Goal: Task Accomplishment & Management: Complete application form

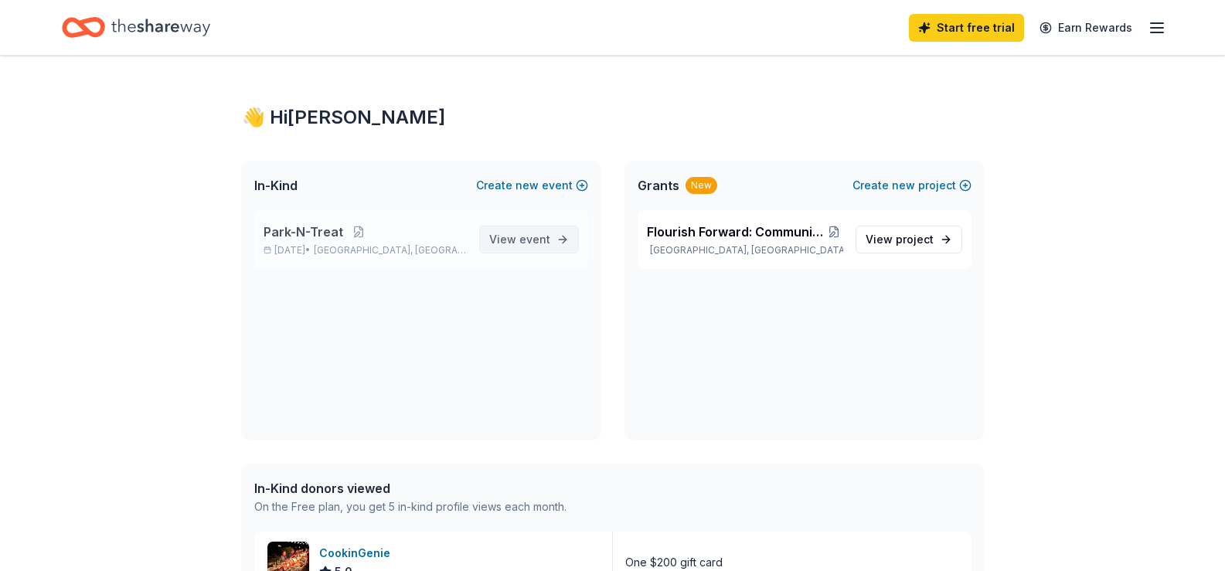
click at [542, 233] on span "event" at bounding box center [535, 239] width 31 height 13
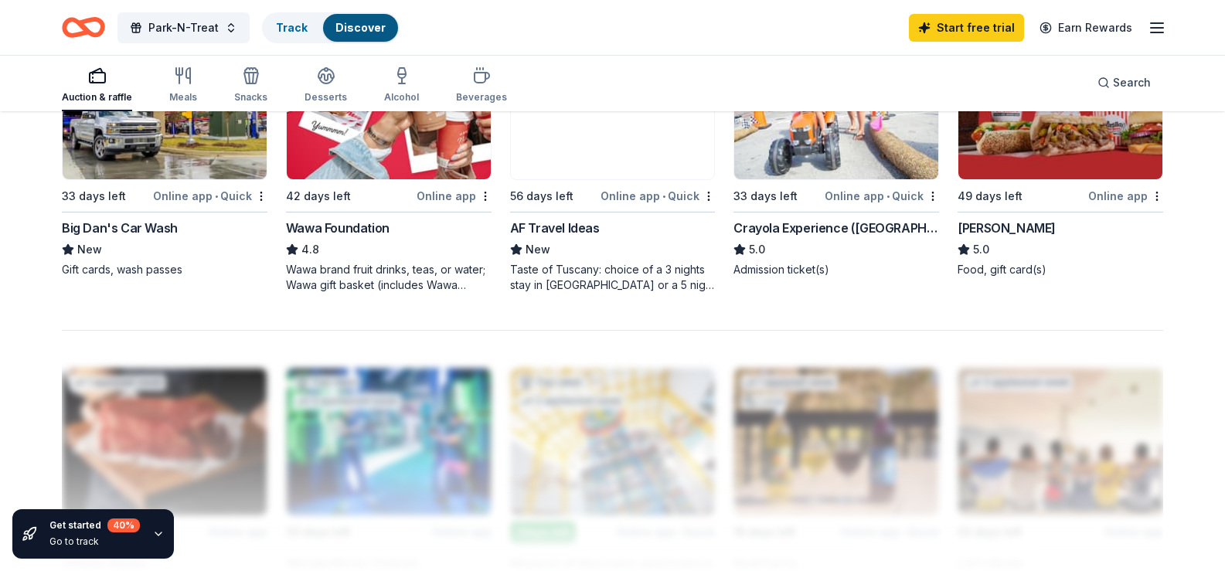
scroll to position [1151, 0]
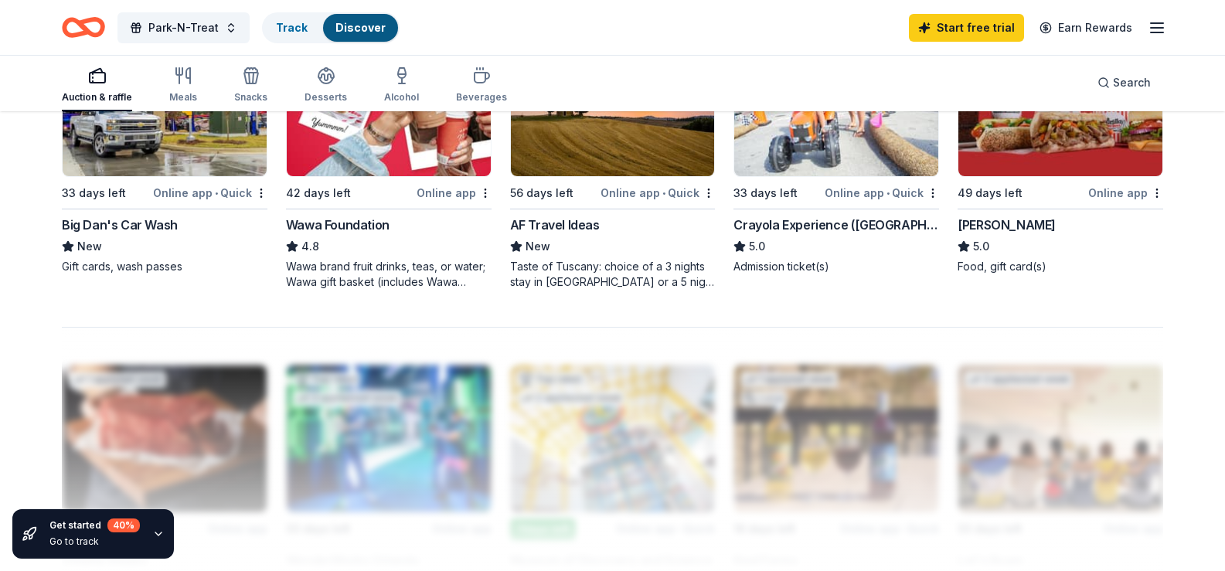
click at [421, 176] on img at bounding box center [389, 102] width 204 height 147
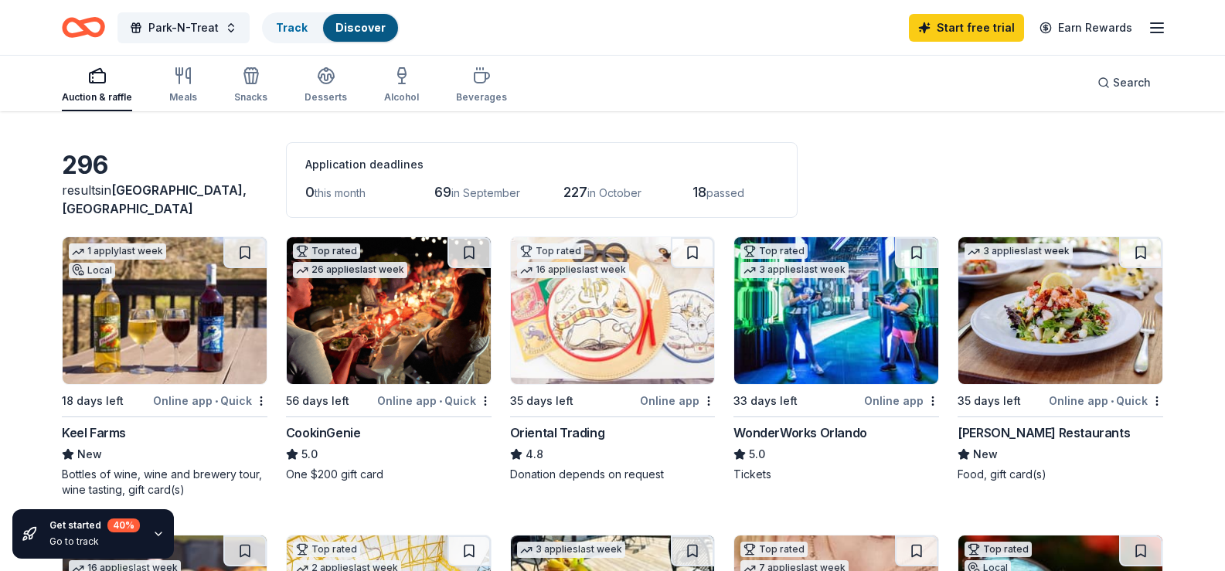
scroll to position [51, 0]
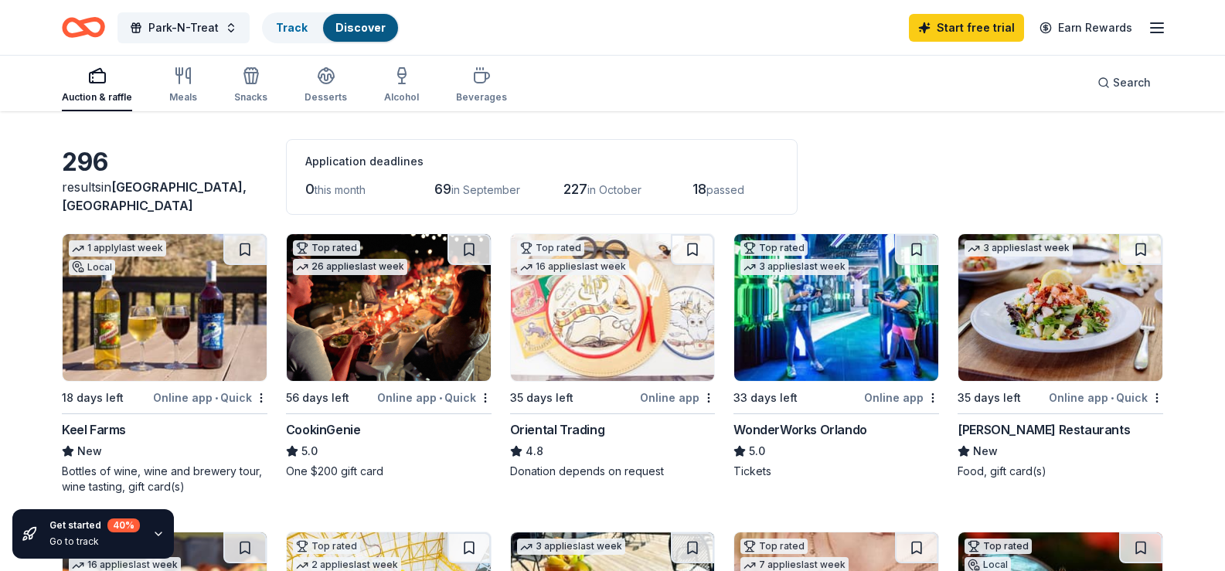
click at [406, 343] on img at bounding box center [389, 307] width 204 height 147
click at [887, 314] on img at bounding box center [836, 307] width 204 height 147
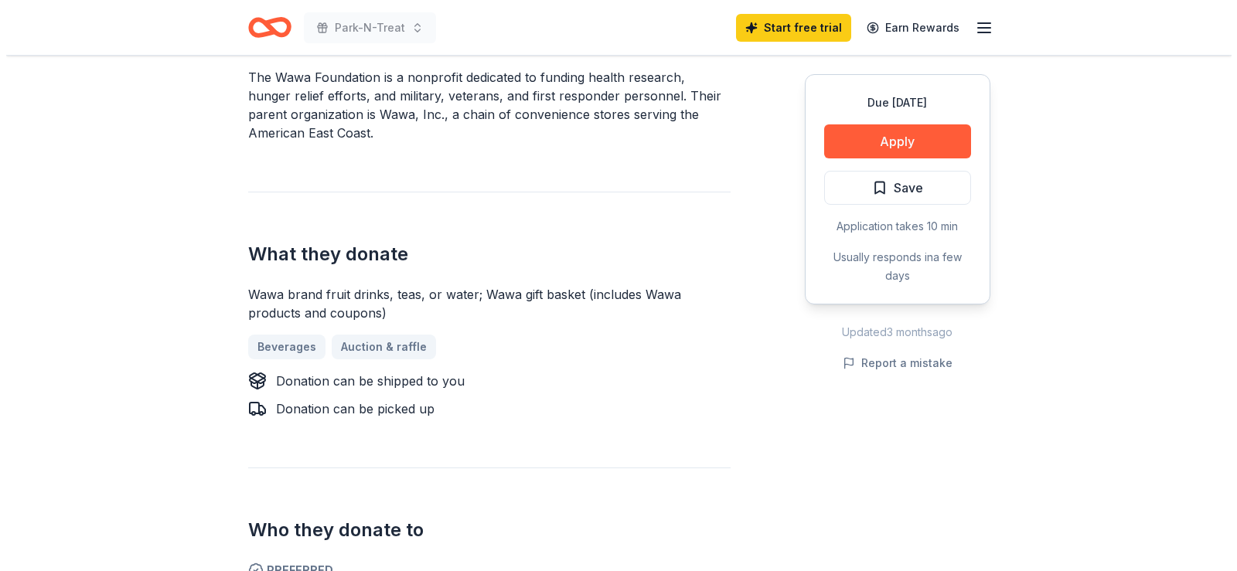
scroll to position [557, 0]
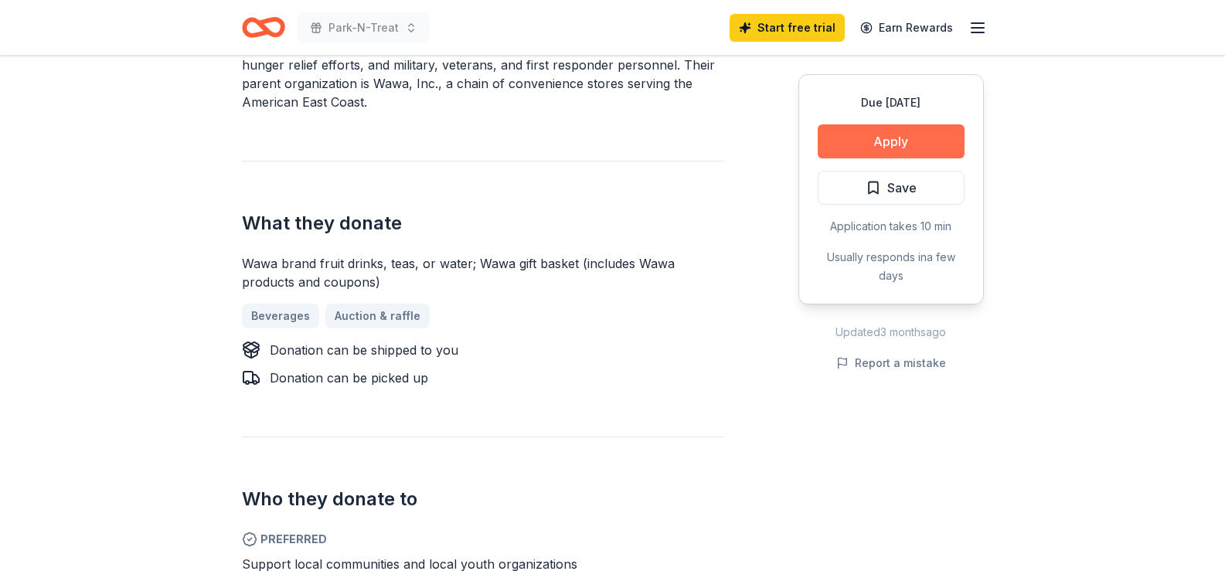
click at [938, 137] on button "Apply" at bounding box center [891, 141] width 147 height 34
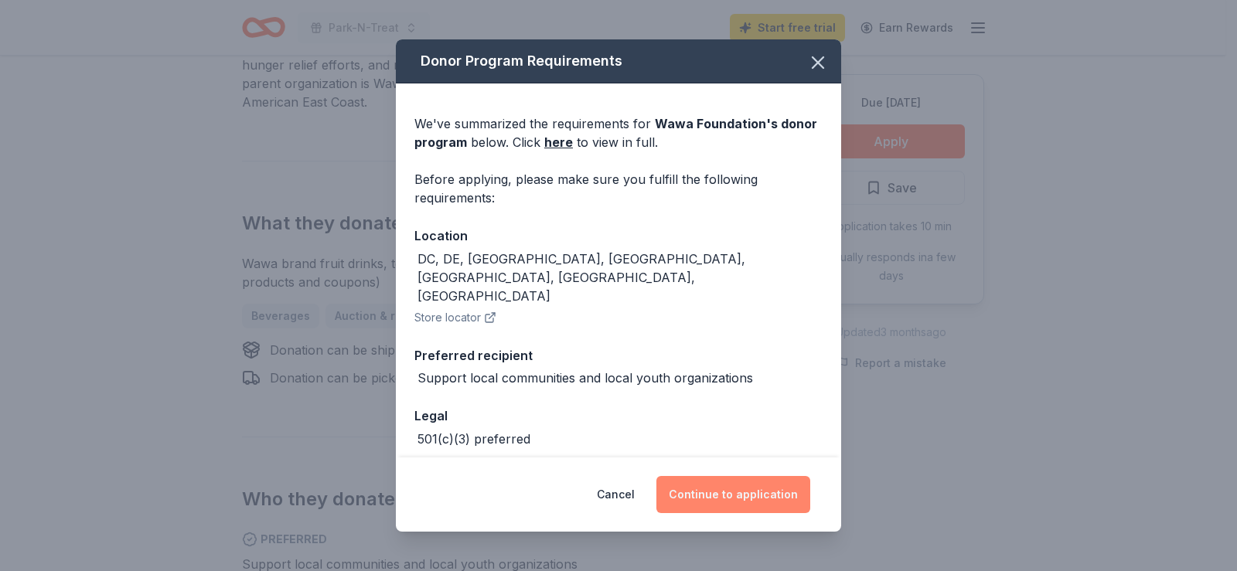
click at [748, 484] on button "Continue to application" at bounding box center [733, 494] width 154 height 37
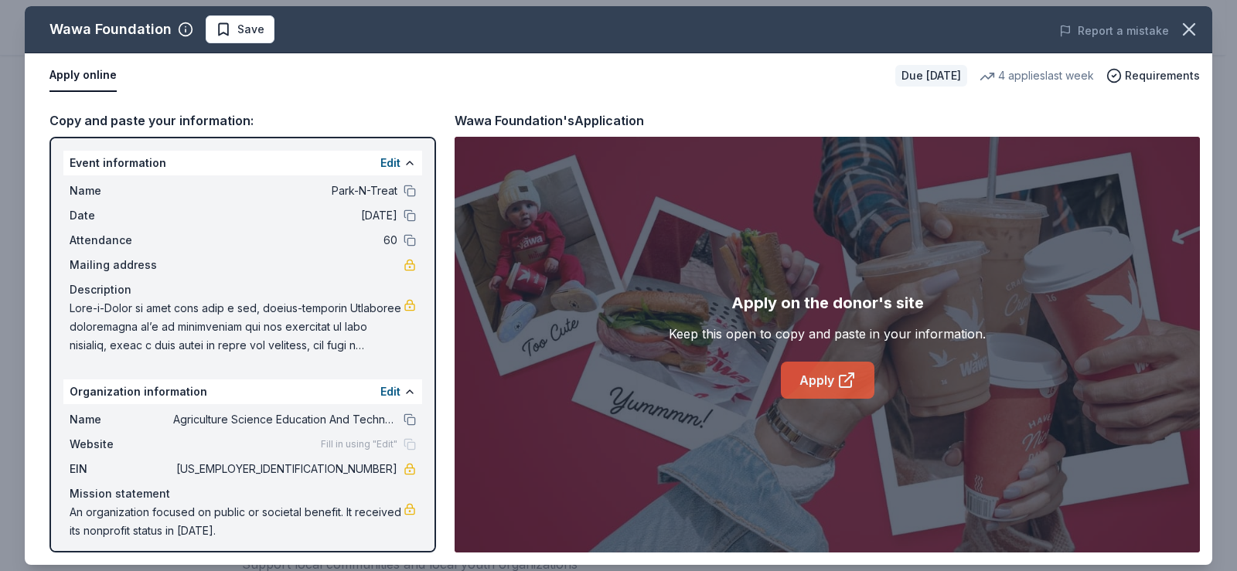
click at [823, 387] on link "Apply" at bounding box center [828, 380] width 94 height 37
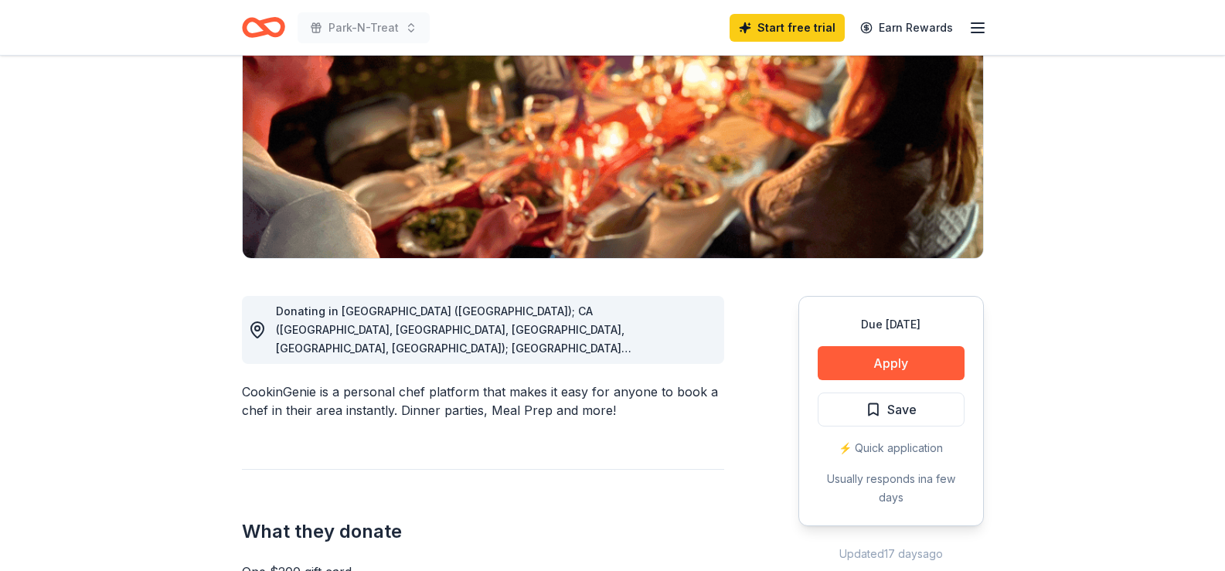
scroll to position [207, 0]
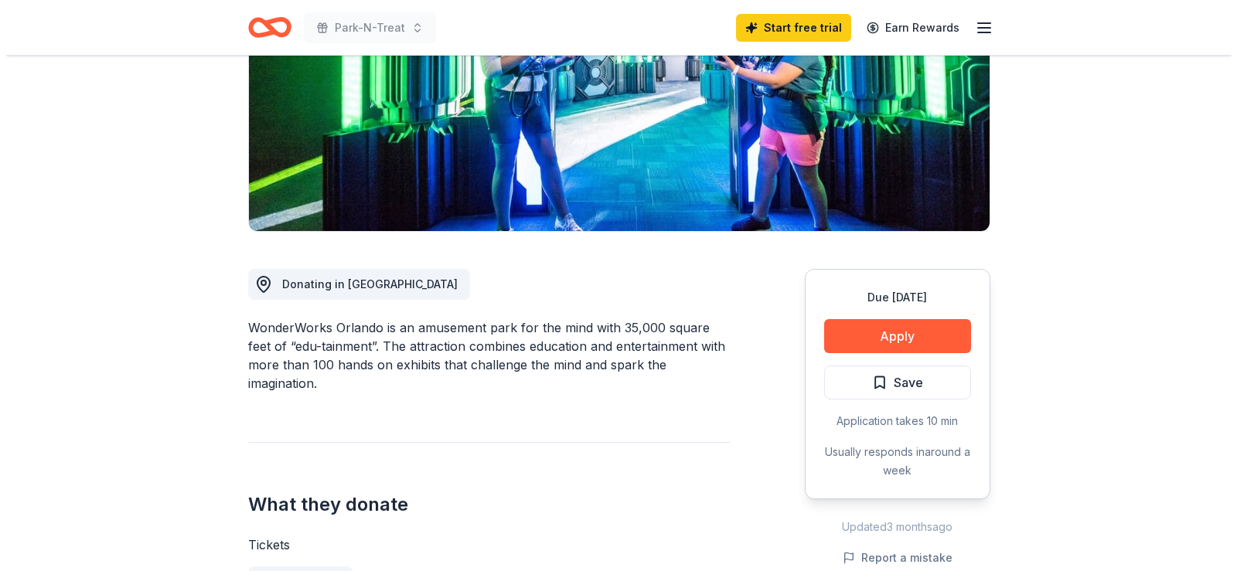
scroll to position [231, 0]
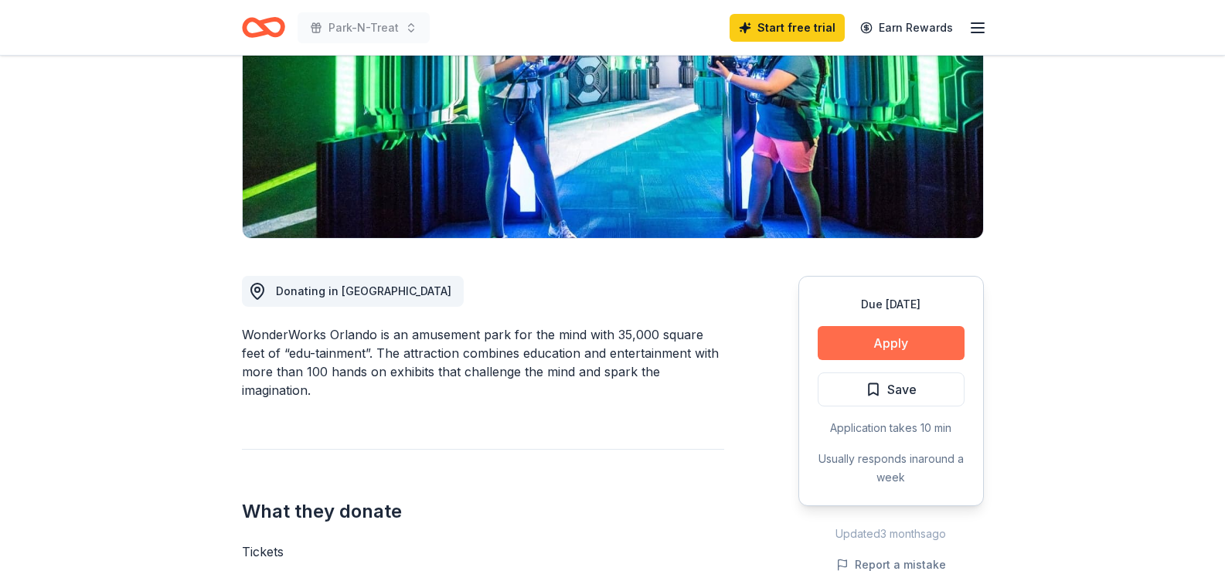
click at [939, 346] on button "Apply" at bounding box center [891, 343] width 147 height 34
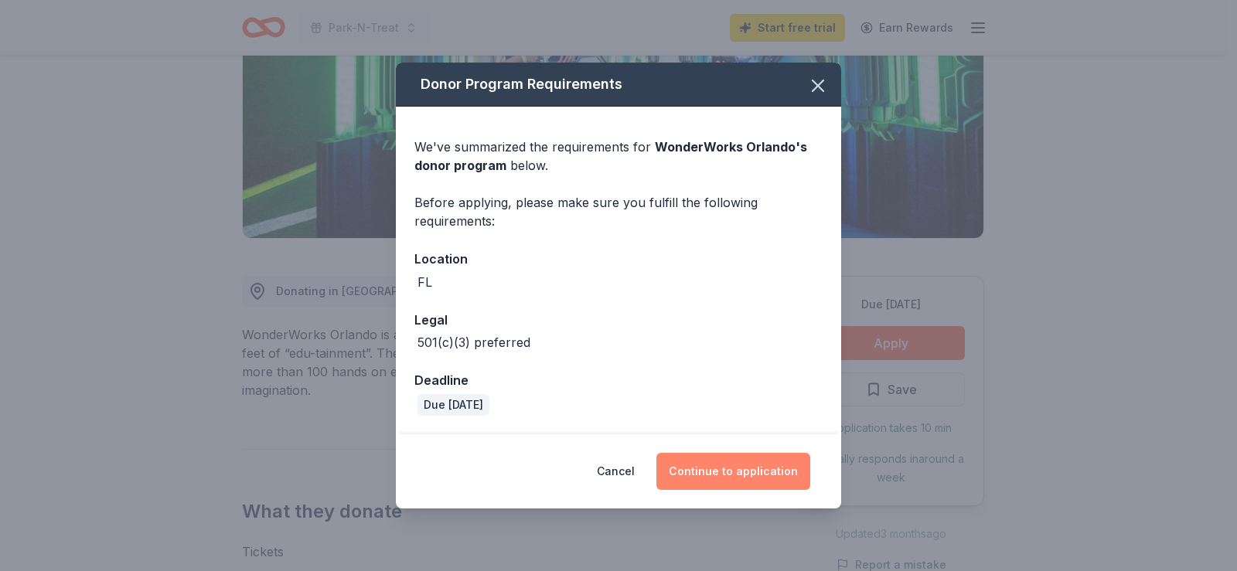
click at [741, 467] on button "Continue to application" at bounding box center [733, 471] width 154 height 37
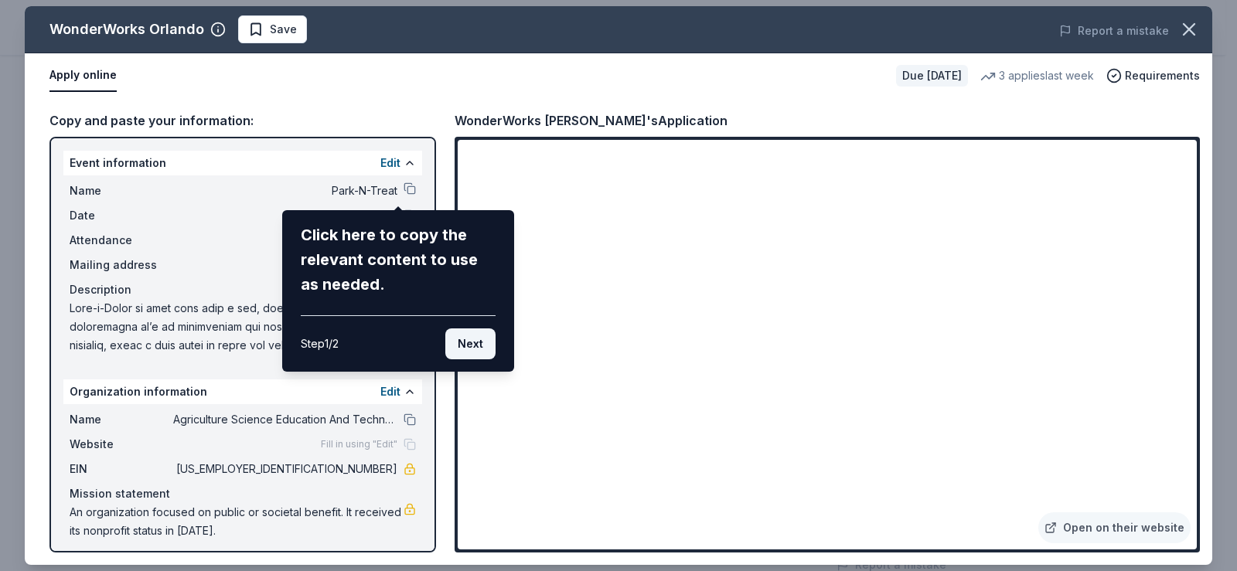
click at [463, 343] on button "Next" at bounding box center [470, 344] width 50 height 31
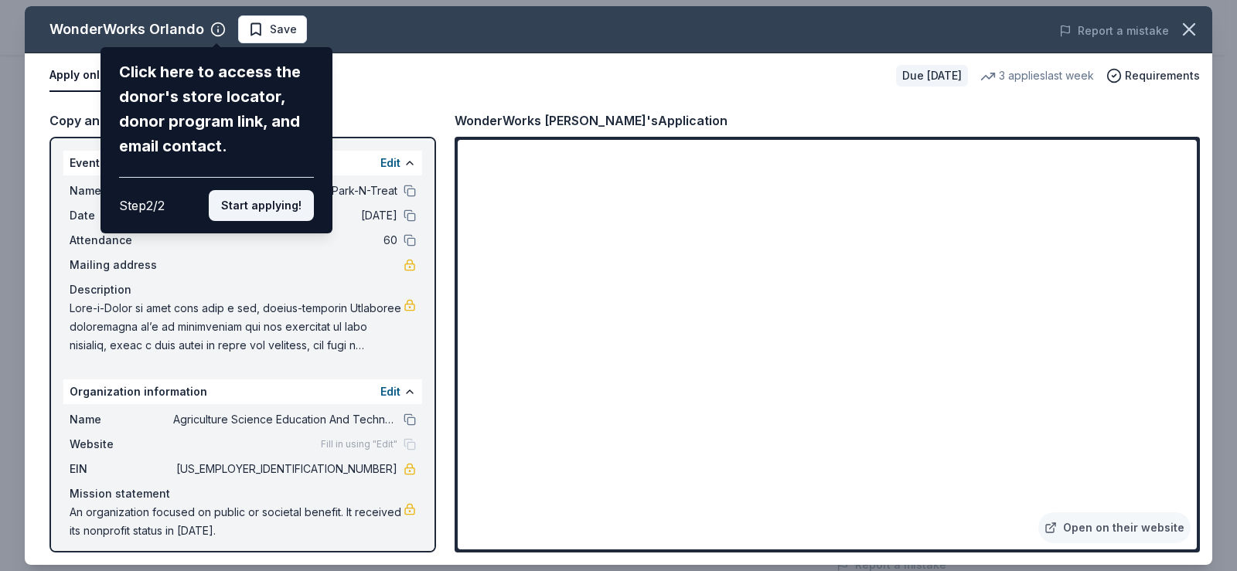
click at [265, 220] on button "Start applying!" at bounding box center [261, 205] width 105 height 31
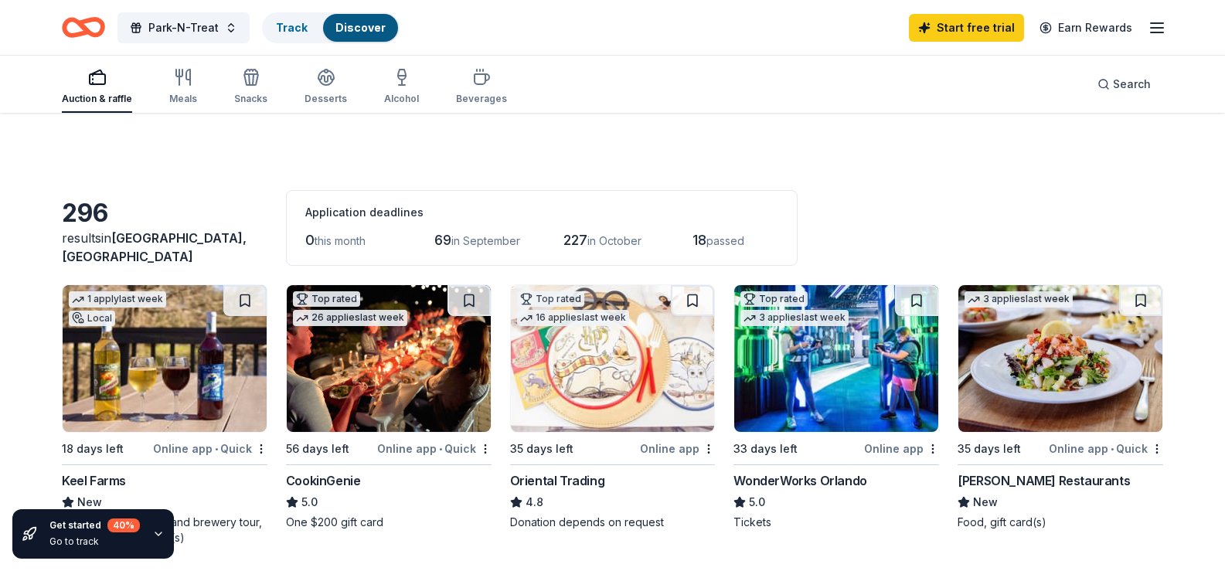
scroll to position [51, 0]
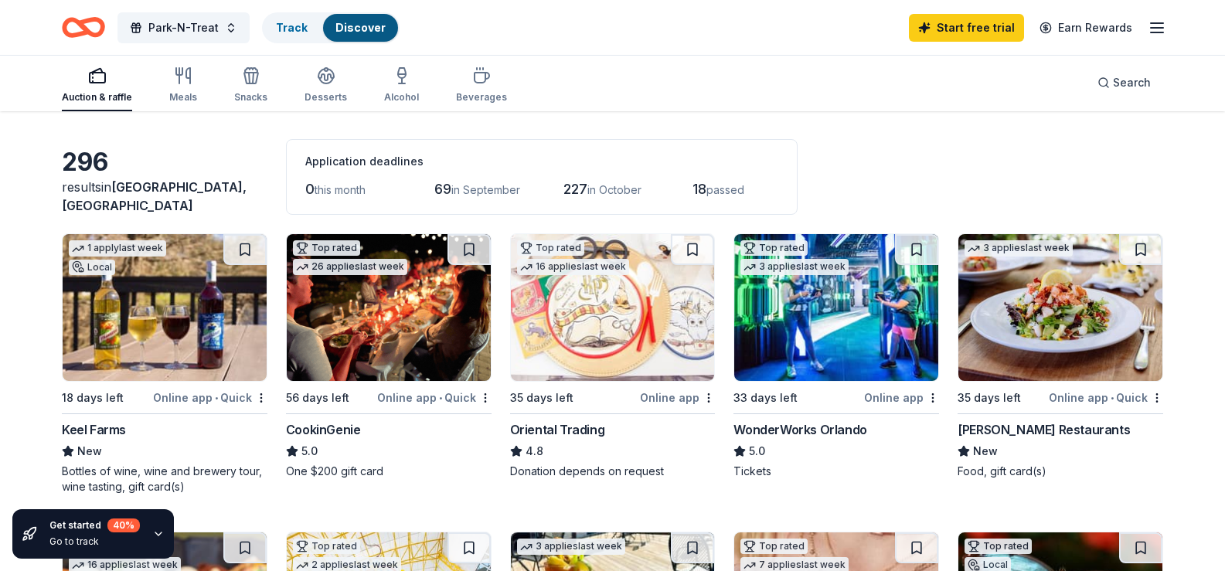
click at [125, 361] on img at bounding box center [165, 307] width 204 height 147
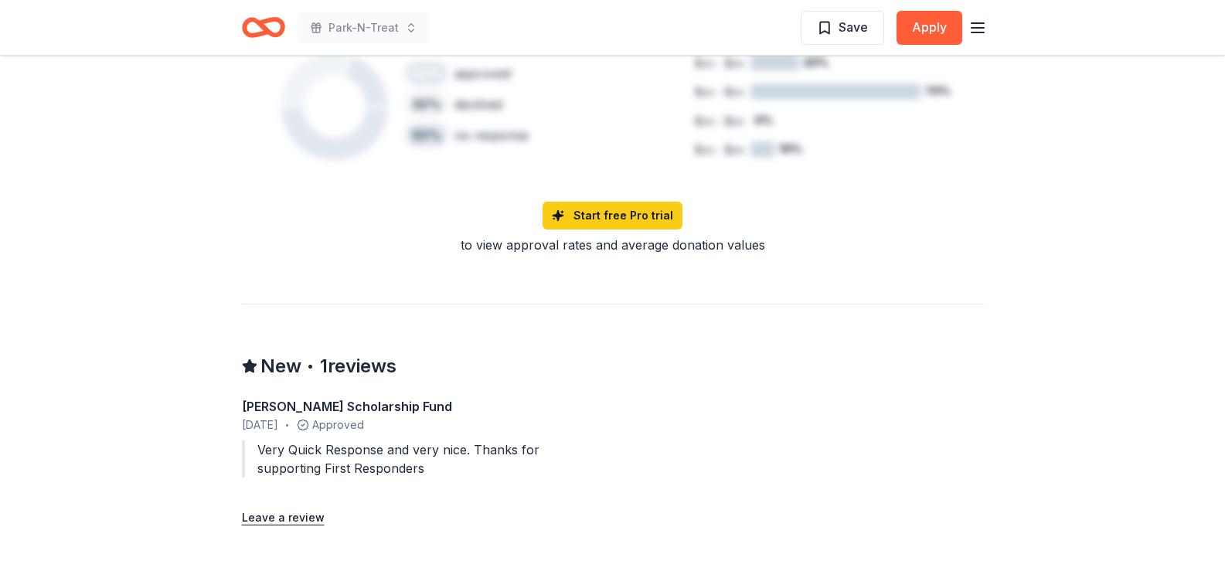
scroll to position [1206, 0]
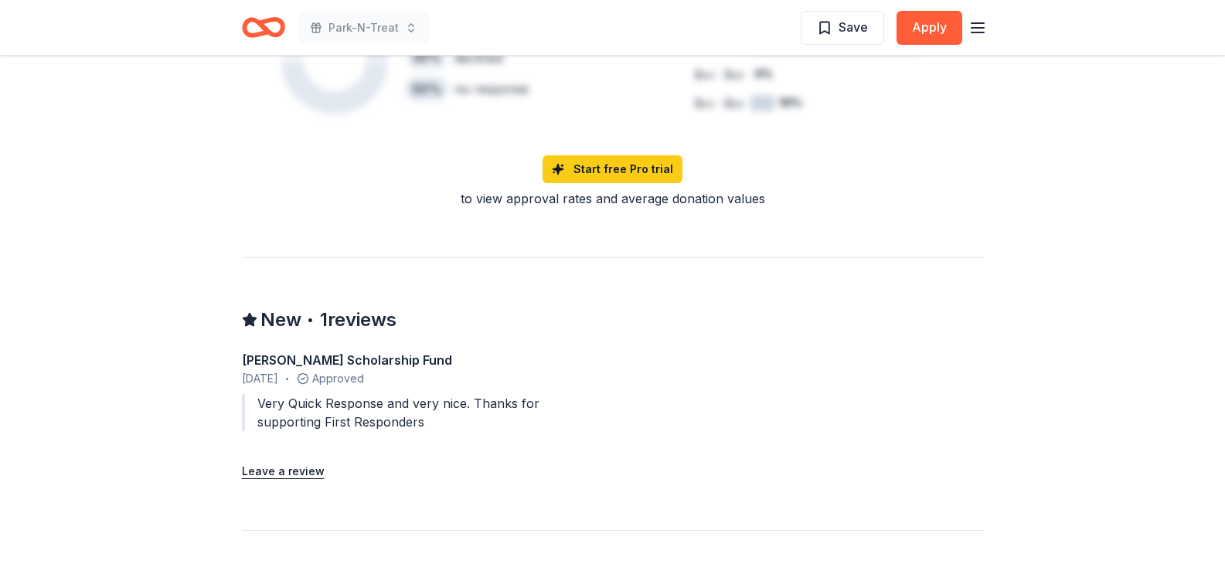
click at [878, 192] on div "to view approval rates and average donation values" at bounding box center [613, 198] width 742 height 19
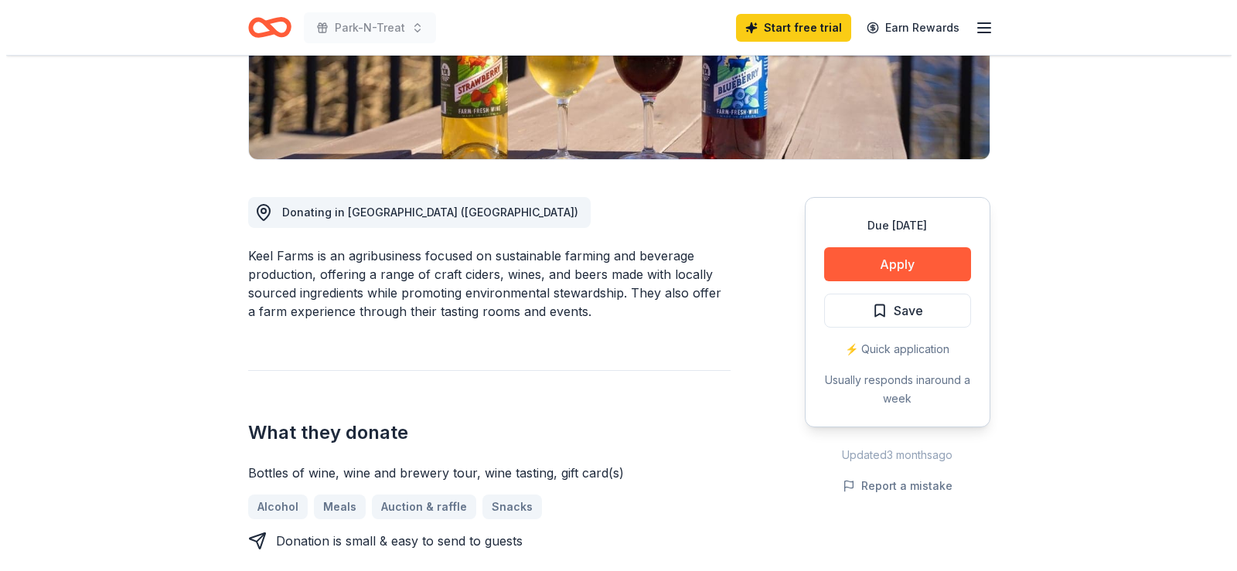
scroll to position [309, 0]
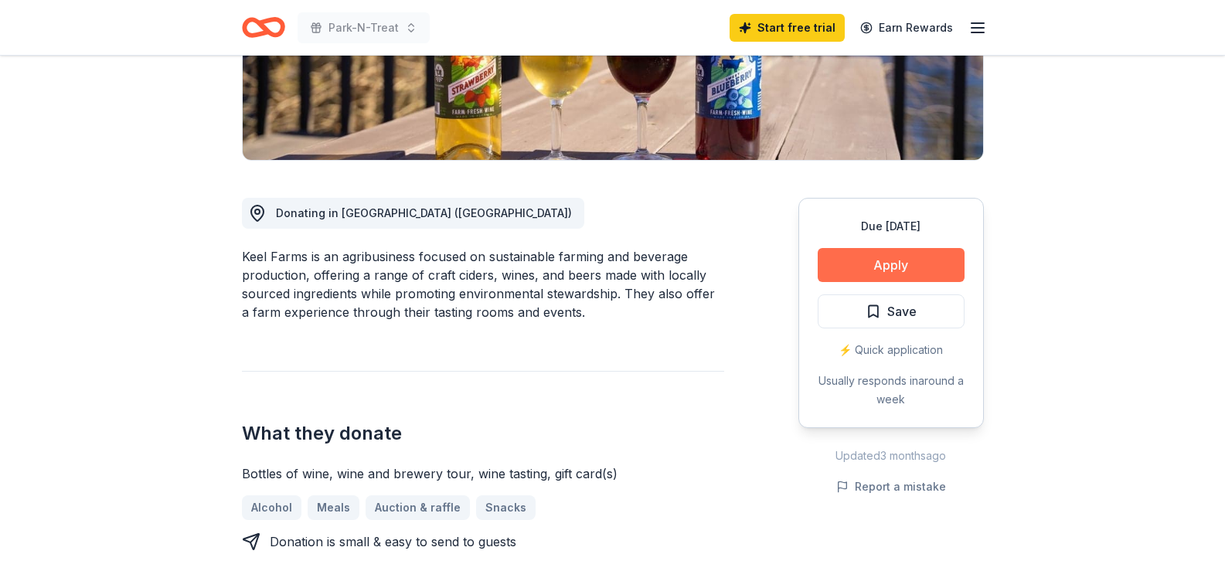
click at [863, 250] on button "Apply" at bounding box center [891, 265] width 147 height 34
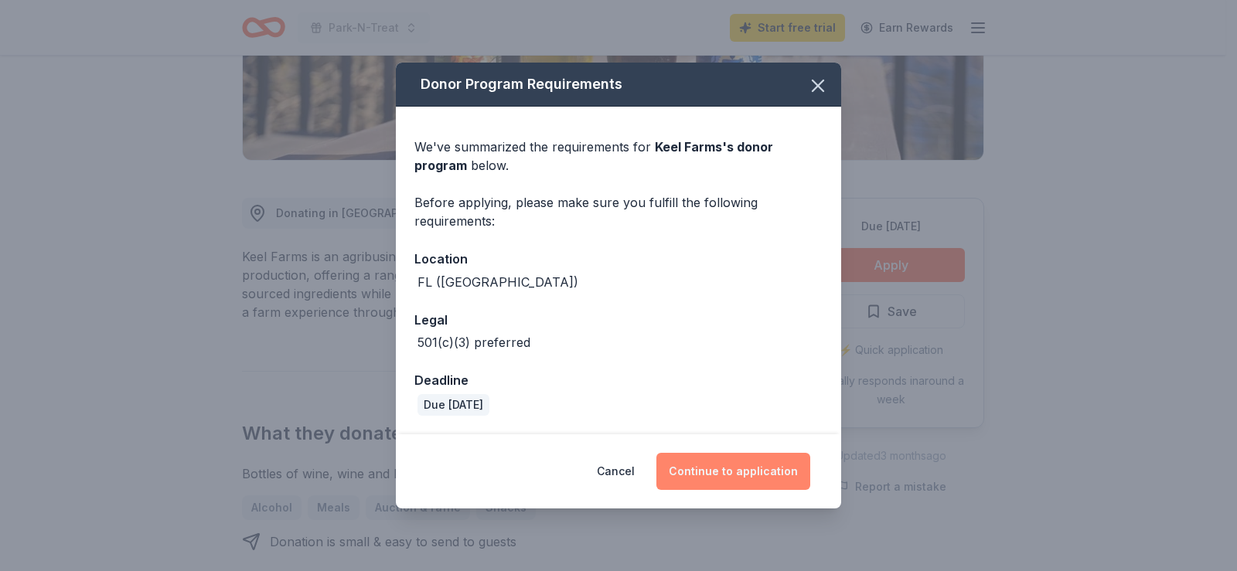
click at [721, 457] on button "Continue to application" at bounding box center [733, 471] width 154 height 37
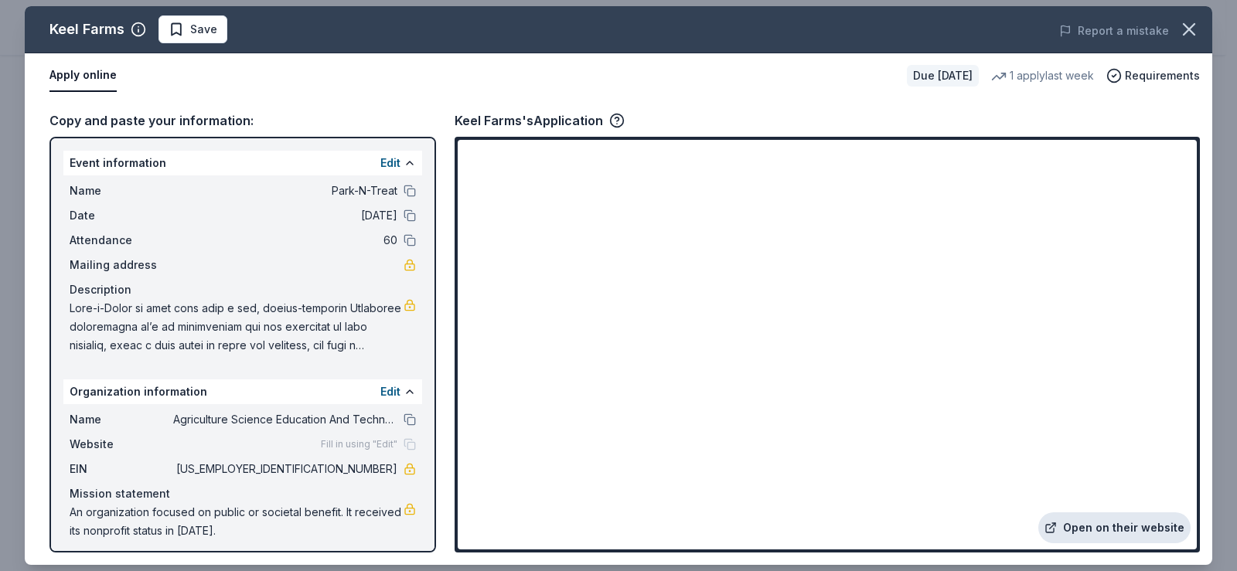
click at [1099, 523] on link "Open on their website" at bounding box center [1114, 528] width 152 height 31
